Goal: Check status

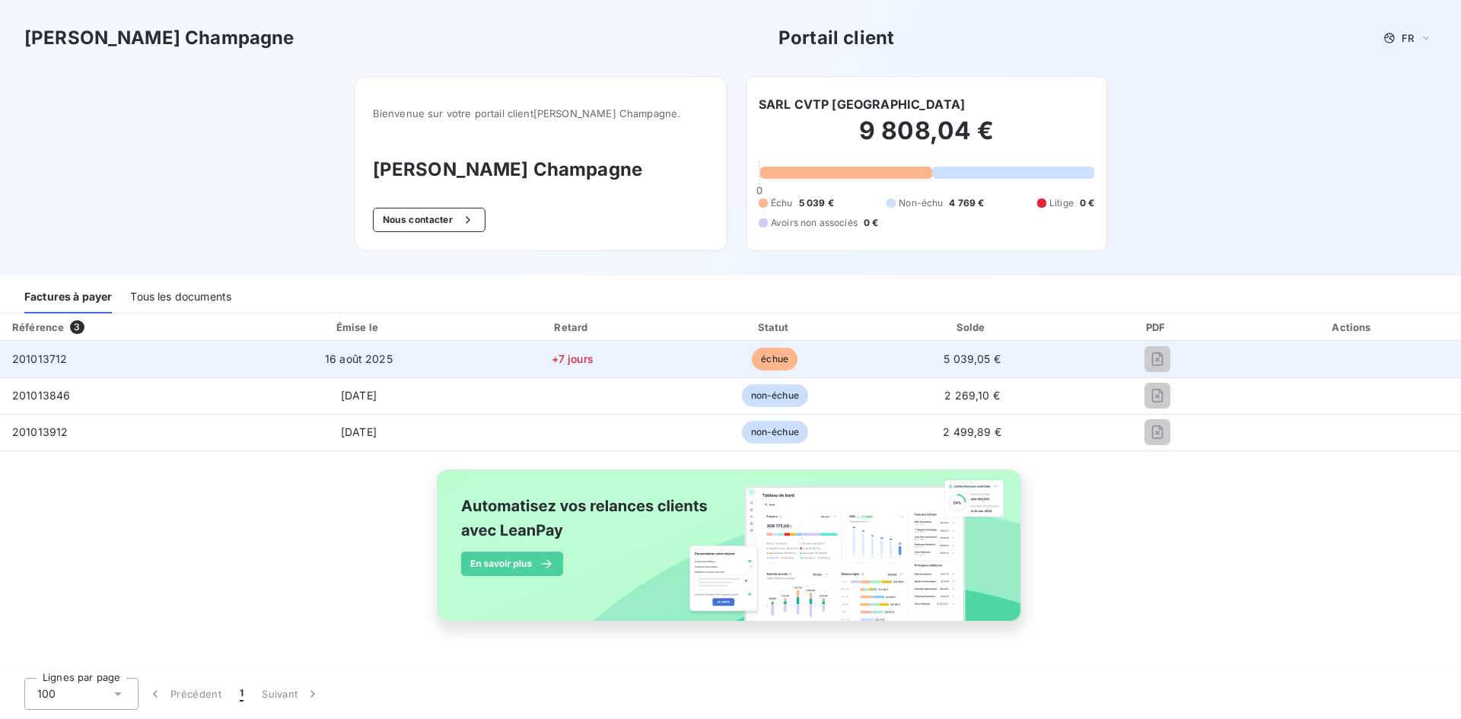
click at [43, 358] on span "201013712" at bounding box center [39, 358] width 55 height 13
click at [375, 358] on span "16 août 2025" at bounding box center [359, 358] width 68 height 13
click at [597, 359] on td "+7 jours" at bounding box center [572, 359] width 205 height 37
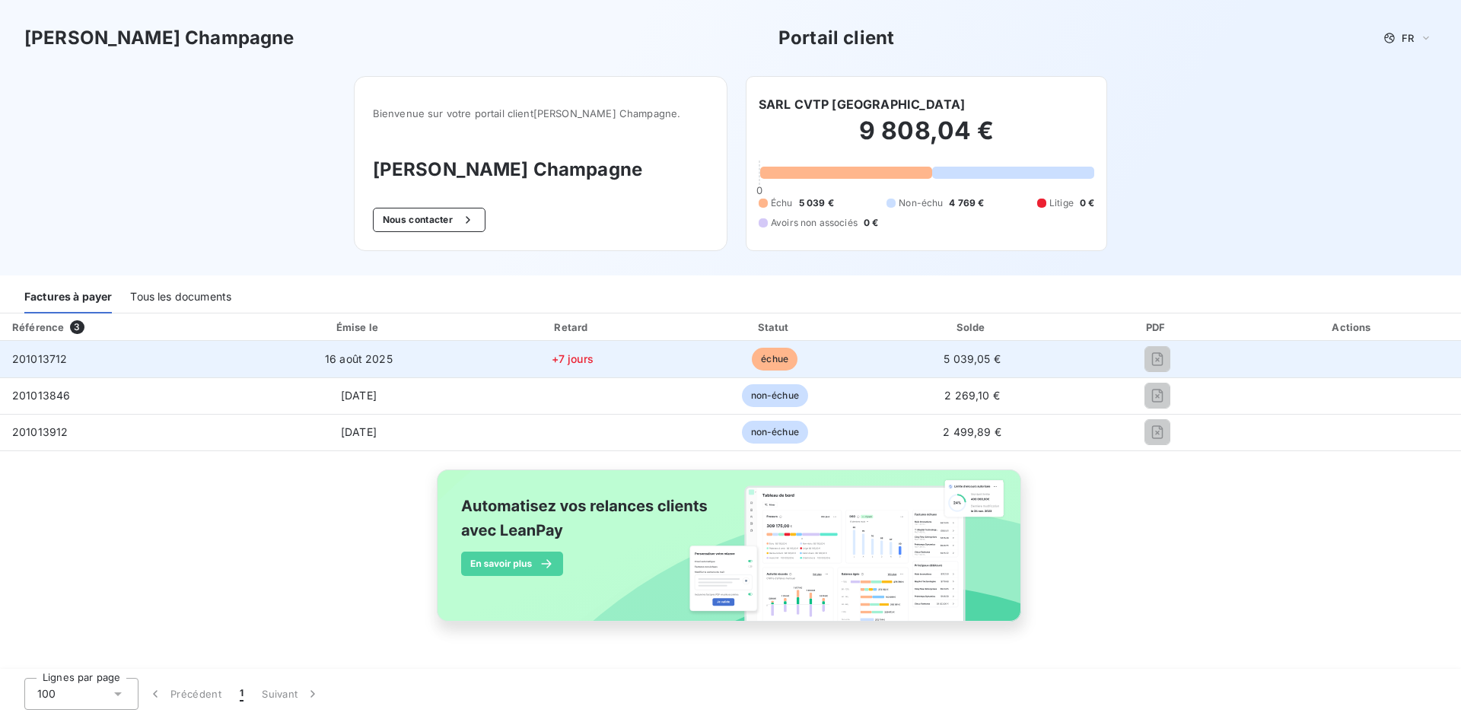
click at [577, 358] on span "+7 jours" at bounding box center [573, 358] width 42 height 13
click at [693, 368] on td "échue" at bounding box center [775, 359] width 200 height 37
click at [558, 358] on span "+7 jours" at bounding box center [573, 358] width 42 height 13
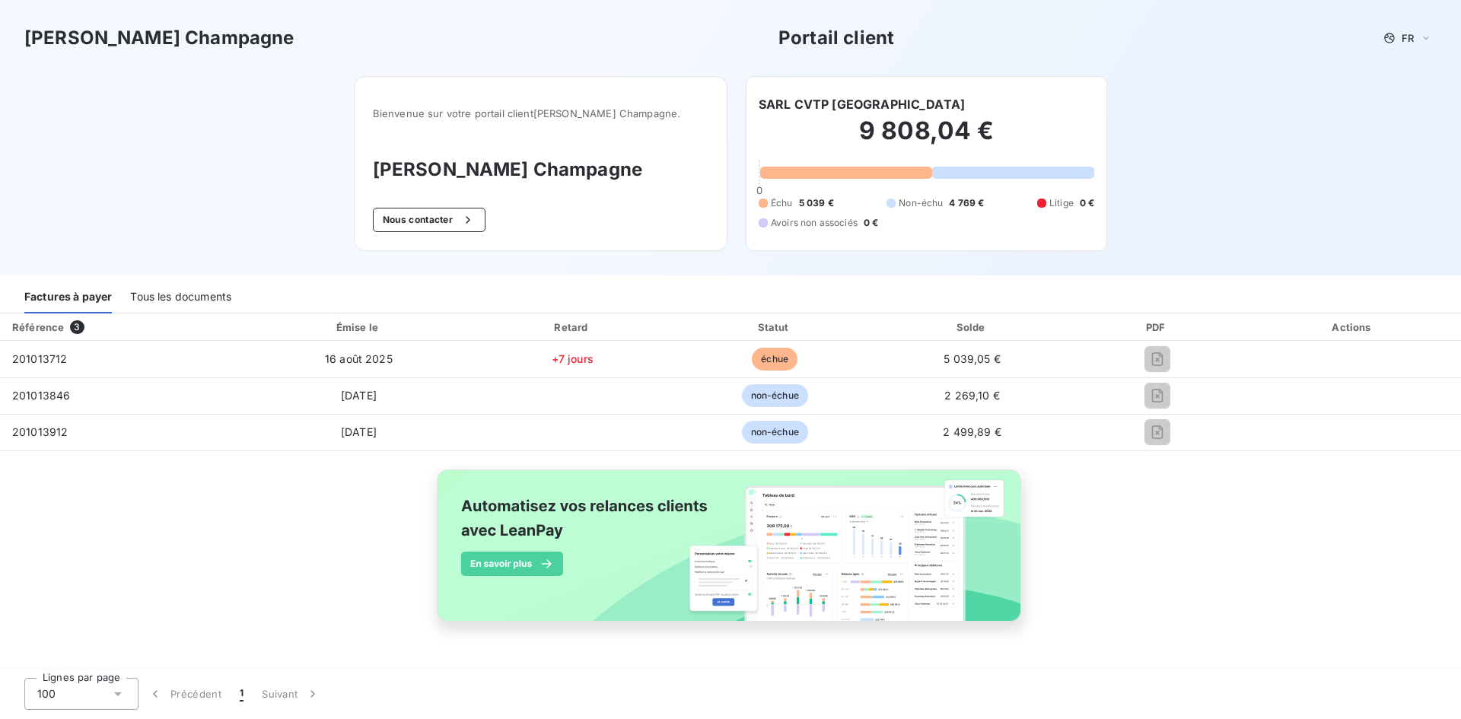
click at [204, 307] on div "Tous les documents" at bounding box center [180, 298] width 101 height 32
